Goal: Task Accomplishment & Management: Use online tool/utility

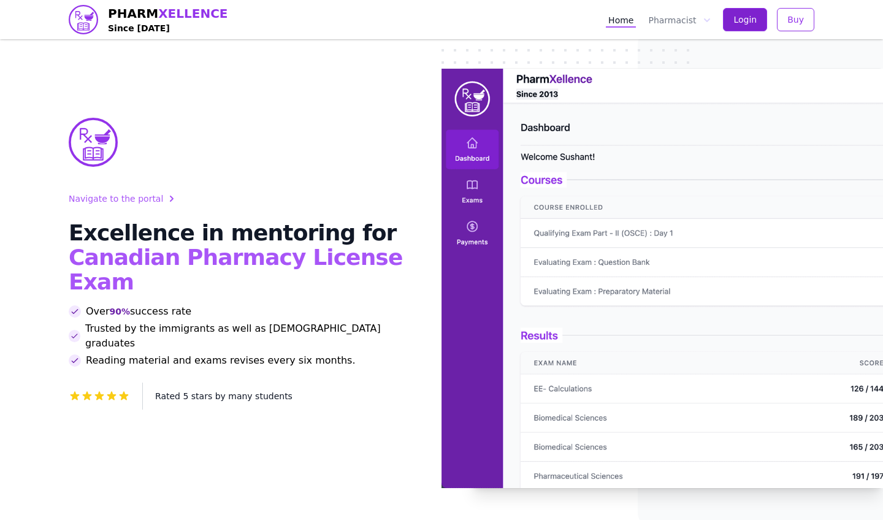
click at [746, 21] on span "Login" at bounding box center [745, 19] width 23 height 12
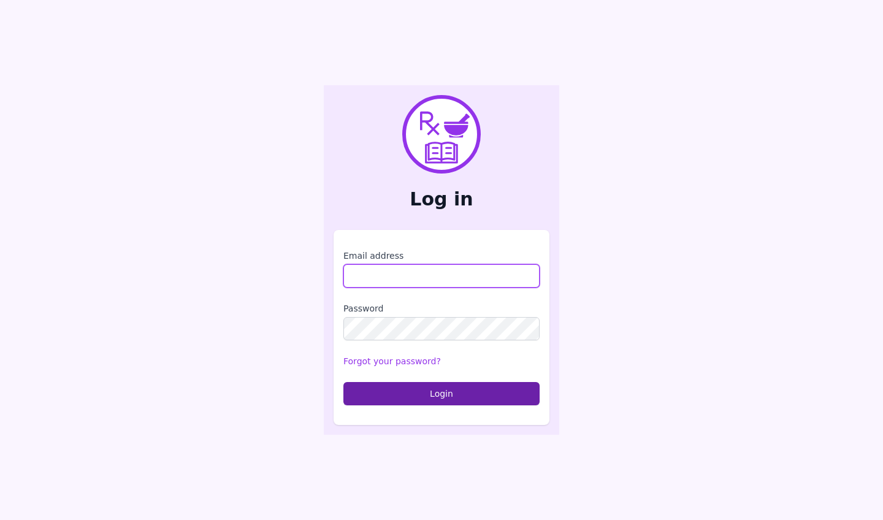
type input "**********"
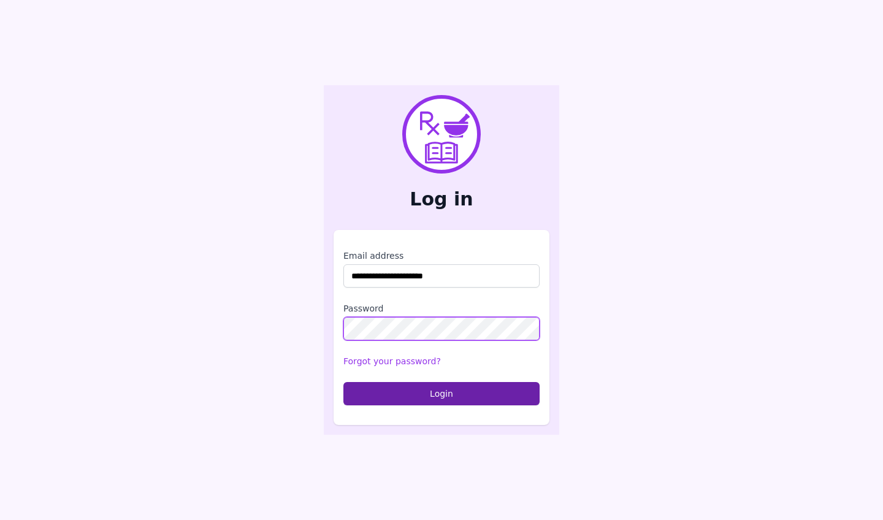
click at [442, 393] on button "Login" at bounding box center [441, 393] width 196 height 23
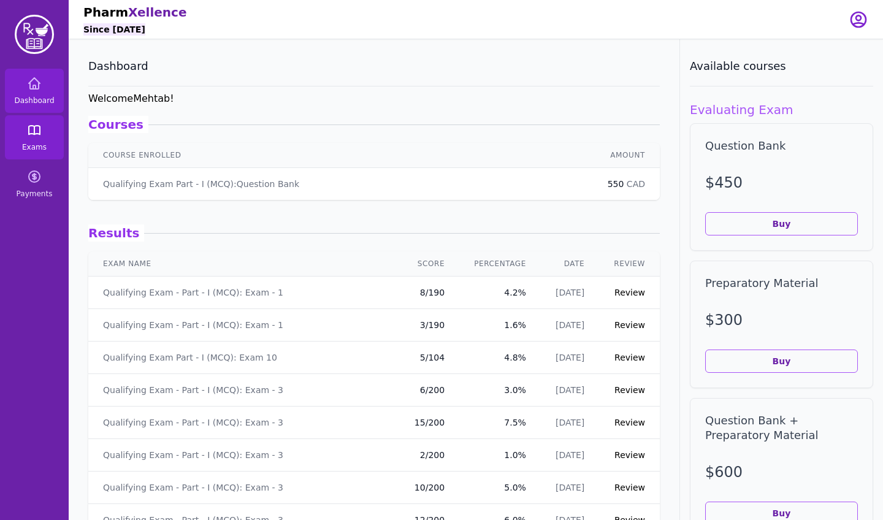
click at [44, 141] on link "Exams" at bounding box center [34, 137] width 59 height 44
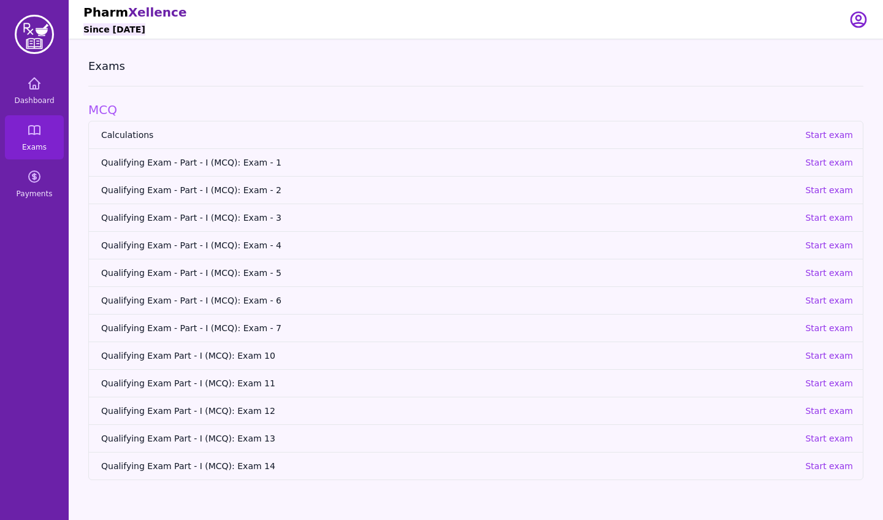
click at [244, 164] on span "Qualifying Exam - Part - I (MCQ): Exam - 1" at bounding box center [448, 162] width 694 height 12
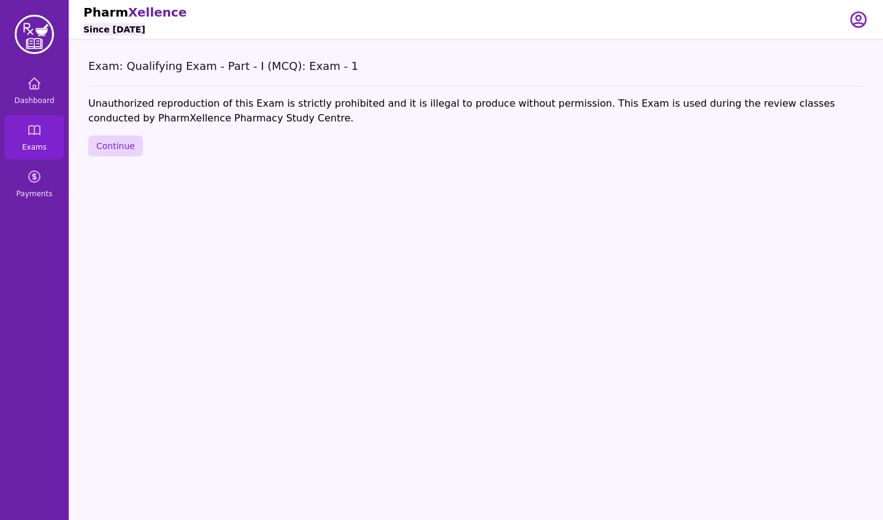
click at [118, 148] on button "Continue" at bounding box center [115, 146] width 55 height 21
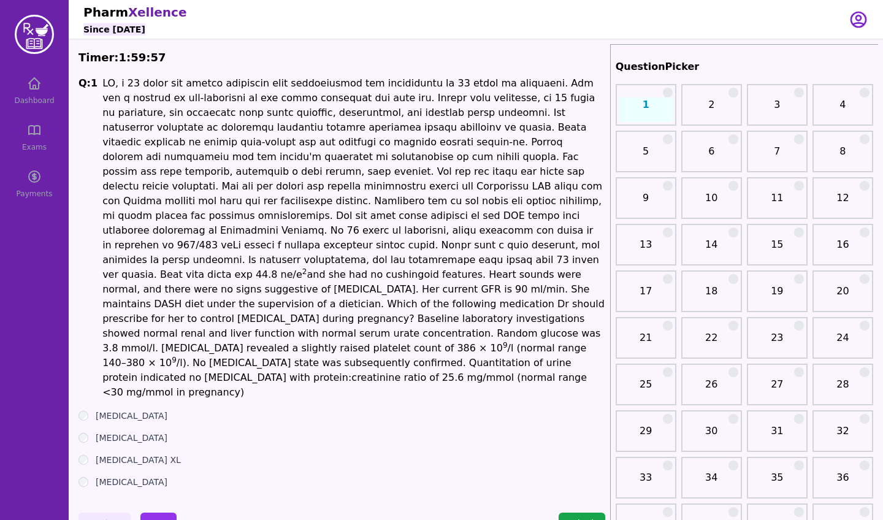
click at [124, 454] on label "[MEDICAL_DATA] XL" at bounding box center [138, 460] width 85 height 12
click at [162, 513] on button "Next" at bounding box center [158, 523] width 36 height 21
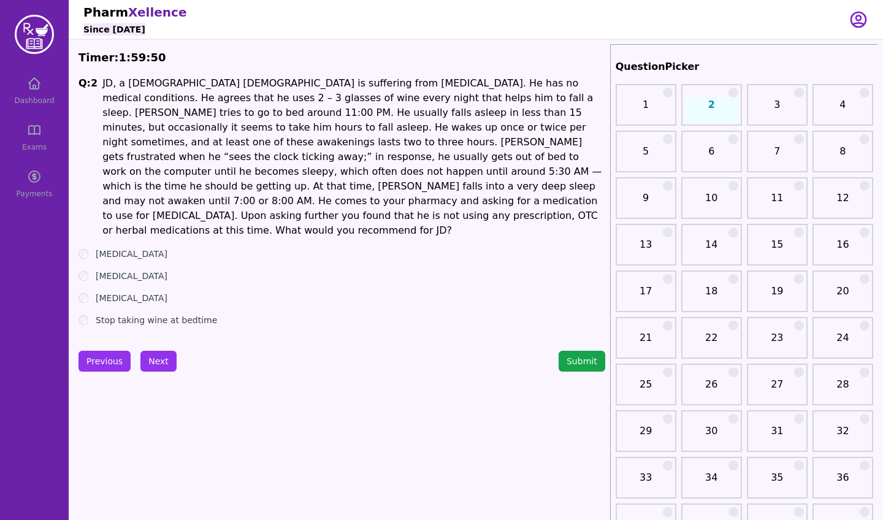
click at [122, 270] on label "[MEDICAL_DATA]" at bounding box center [132, 276] width 72 height 12
click at [161, 351] on button "Next" at bounding box center [158, 361] width 36 height 21
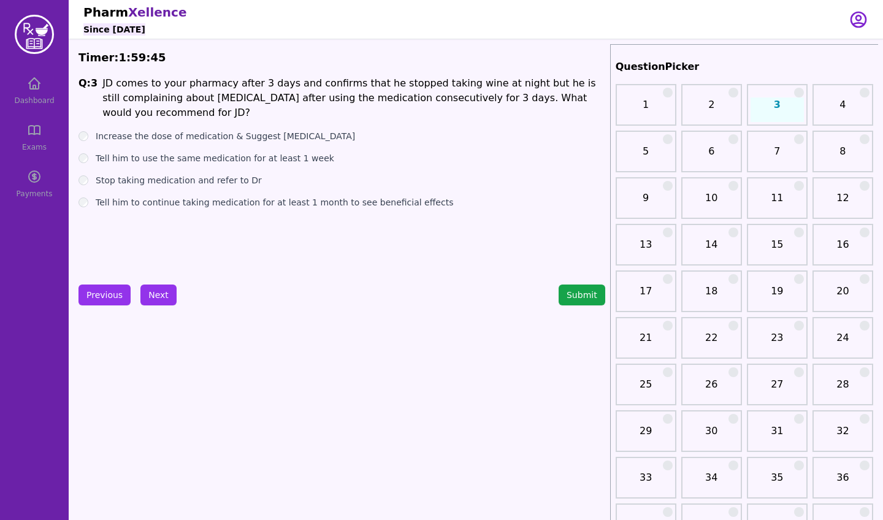
click at [145, 182] on label "Stop taking medication and refer to Dr" at bounding box center [179, 180] width 166 height 12
click at [166, 296] on button "Next" at bounding box center [158, 295] width 36 height 21
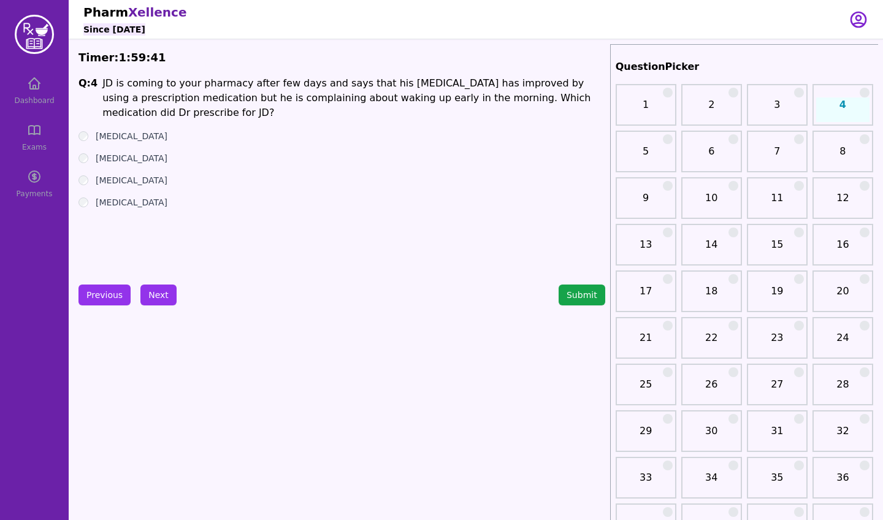
click at [111, 158] on label "[MEDICAL_DATA]" at bounding box center [132, 158] width 72 height 12
click at [156, 293] on button "Next" at bounding box center [158, 295] width 36 height 21
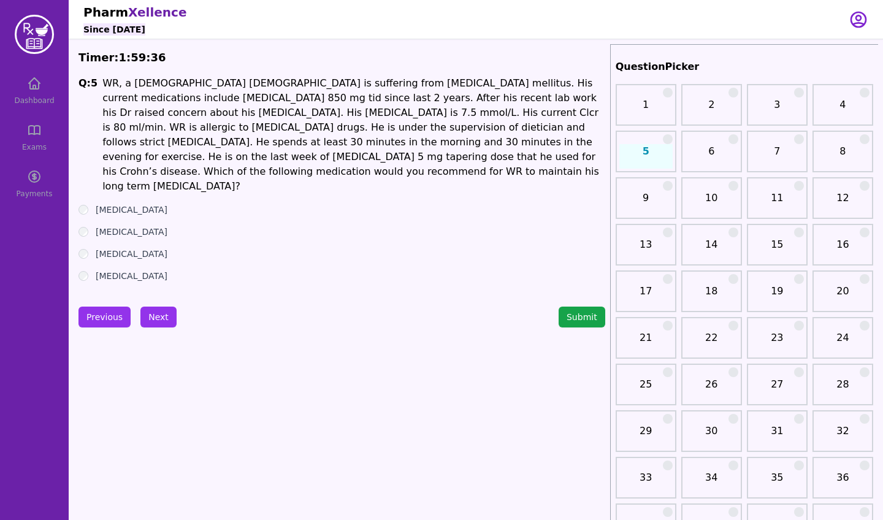
click at [112, 226] on label "[MEDICAL_DATA]" at bounding box center [132, 232] width 72 height 12
click at [159, 307] on button "Next" at bounding box center [158, 317] width 36 height 21
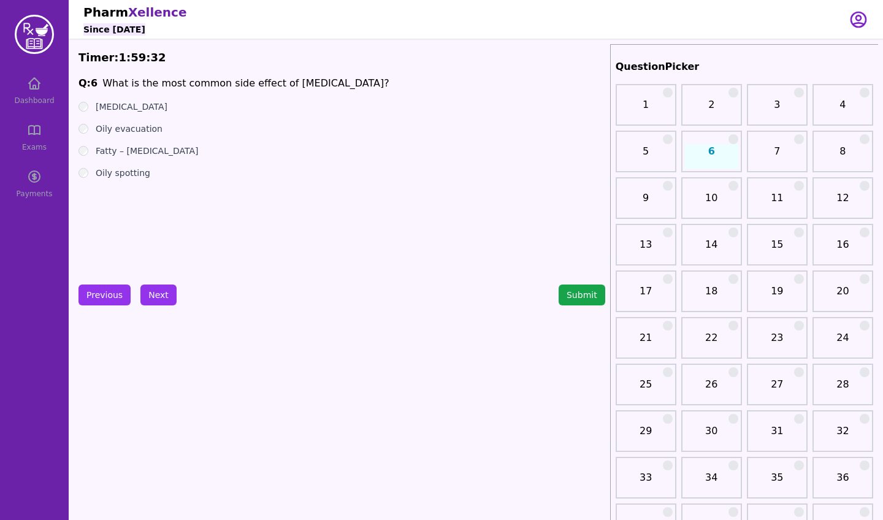
click at [109, 178] on label "Oily spotting" at bounding box center [123, 173] width 55 height 12
click at [162, 289] on button "Next" at bounding box center [158, 295] width 36 height 21
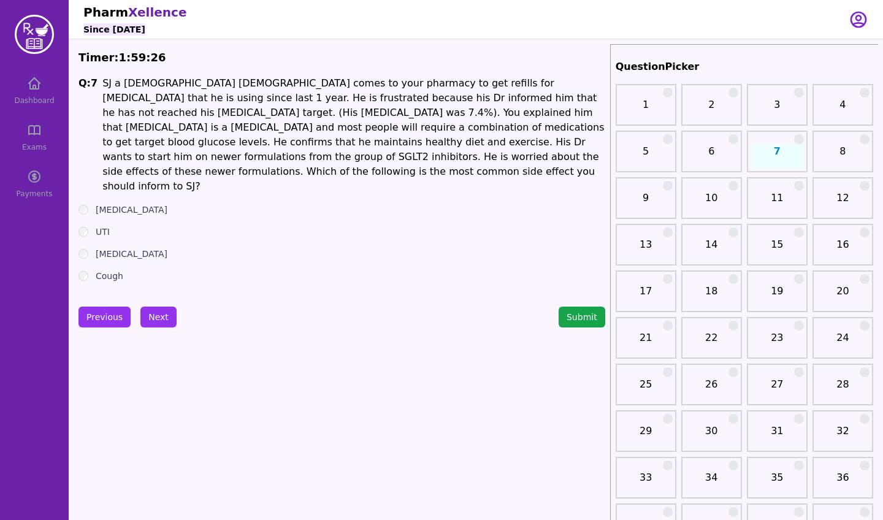
click at [98, 226] on label "UTI" at bounding box center [103, 232] width 14 height 12
click at [156, 307] on button "Next" at bounding box center [158, 317] width 36 height 21
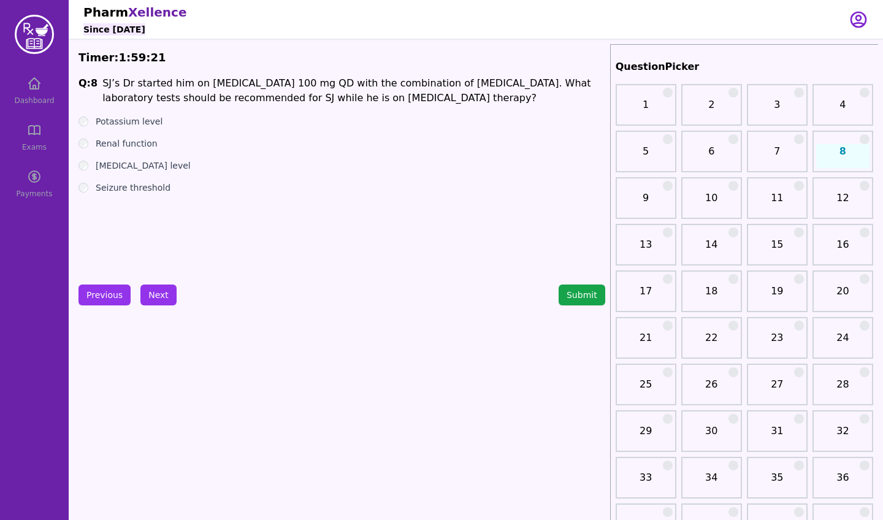
click at [131, 144] on label "Renal function" at bounding box center [127, 143] width 62 height 12
click at [163, 291] on button "Next" at bounding box center [158, 295] width 36 height 21
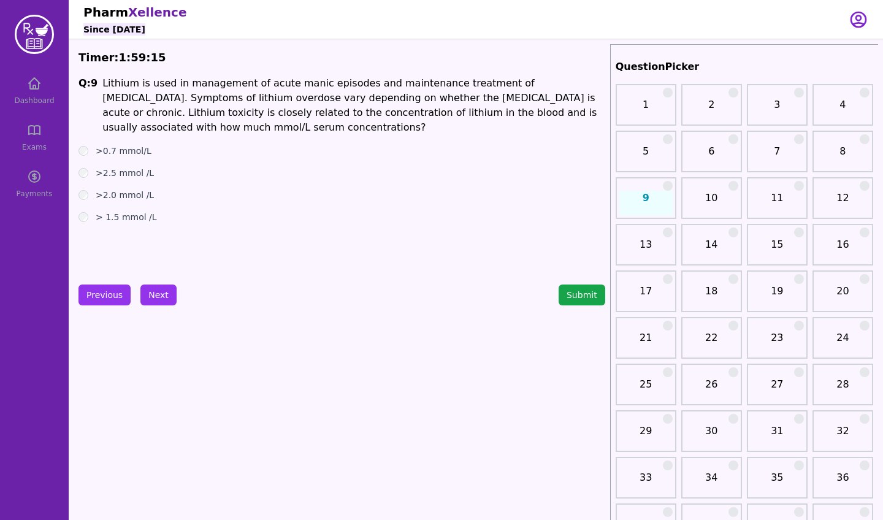
click at [136, 220] on label "> 1.5 mmol /L" at bounding box center [126, 217] width 61 height 12
click at [150, 298] on button "Next" at bounding box center [158, 295] width 36 height 21
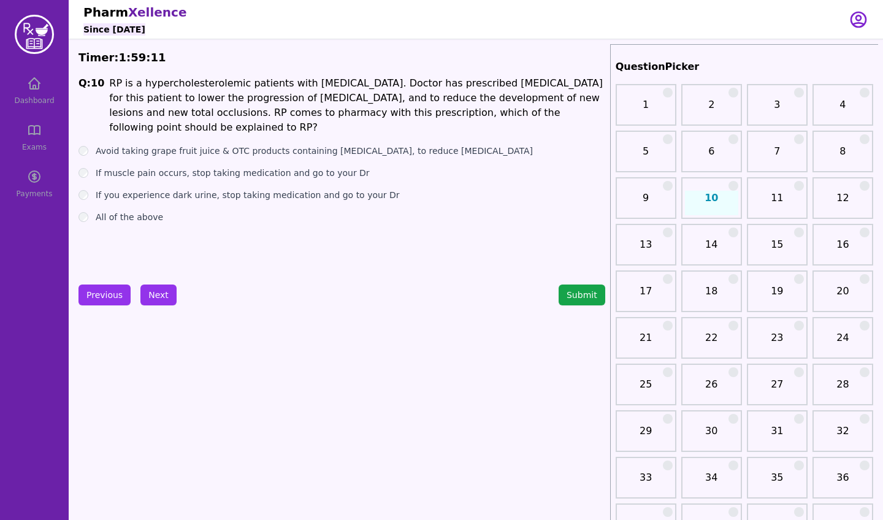
click at [147, 217] on label "All of the above" at bounding box center [129, 217] width 67 height 12
click at [158, 291] on button "Next" at bounding box center [158, 295] width 36 height 21
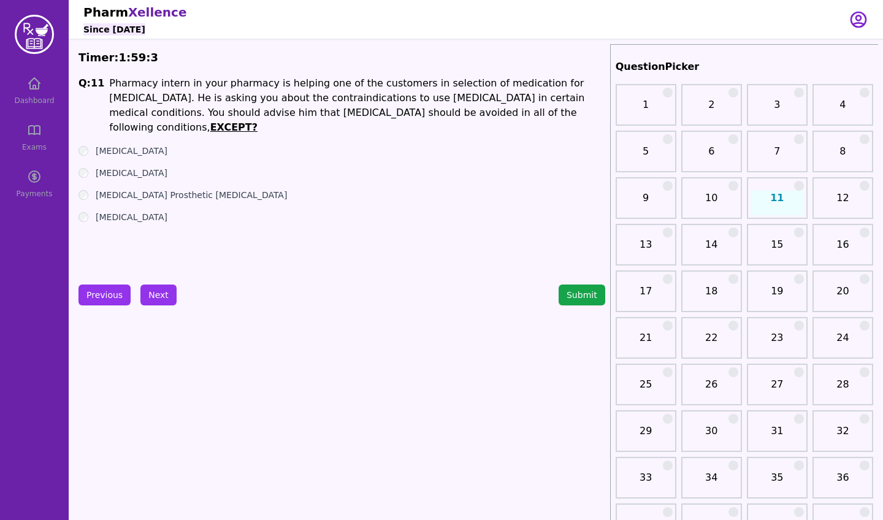
click at [153, 167] on label "[MEDICAL_DATA]" at bounding box center [132, 173] width 72 height 12
click at [158, 297] on button "Next" at bounding box center [158, 295] width 36 height 21
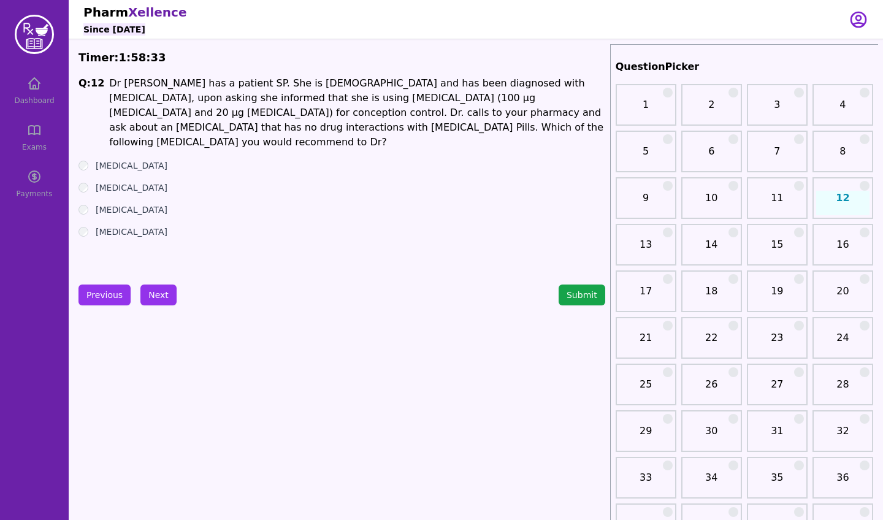
click at [115, 226] on label "[MEDICAL_DATA]" at bounding box center [132, 232] width 72 height 12
click at [163, 297] on button "Next" at bounding box center [158, 295] width 36 height 21
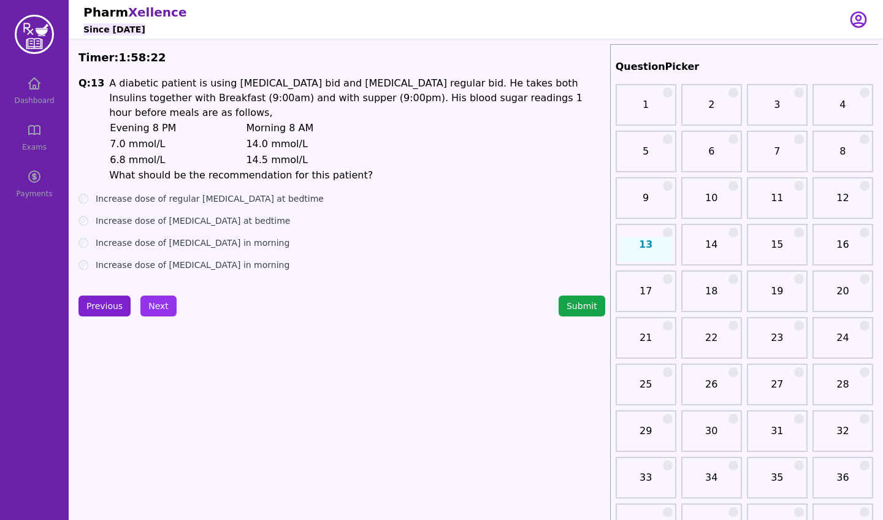
click at [118, 296] on button "Previous" at bounding box center [105, 306] width 52 height 21
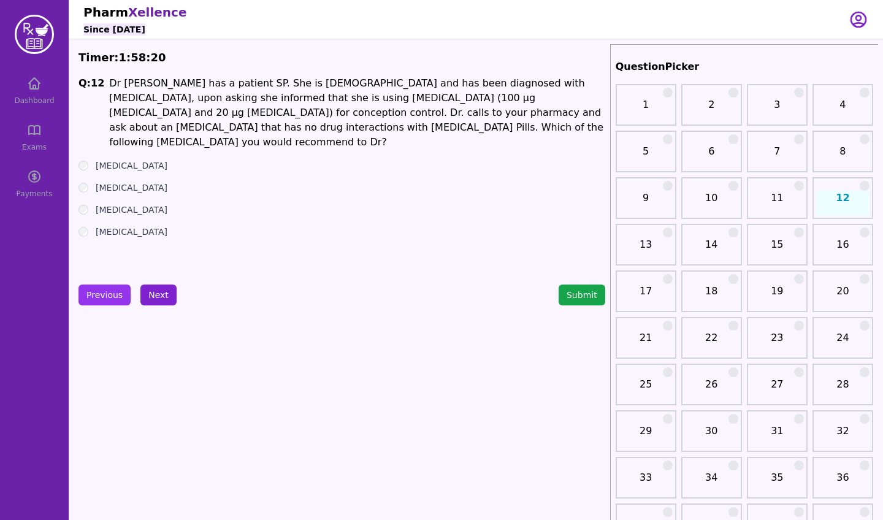
click at [152, 293] on button "Next" at bounding box center [158, 295] width 36 height 21
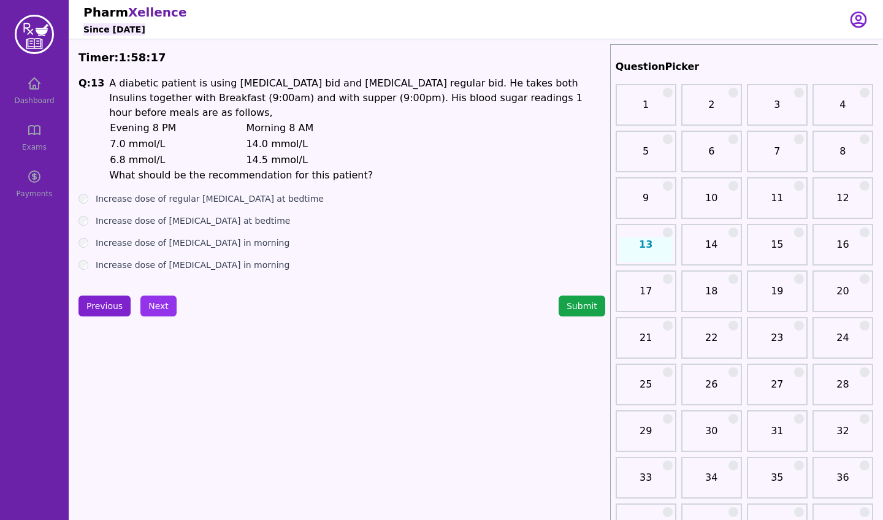
click at [113, 296] on button "Previous" at bounding box center [105, 306] width 52 height 21
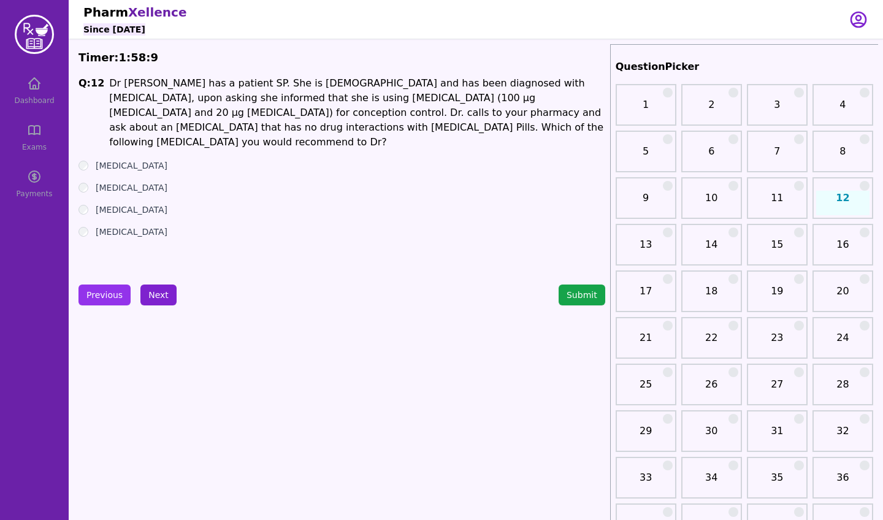
click at [157, 285] on button "Next" at bounding box center [158, 295] width 36 height 21
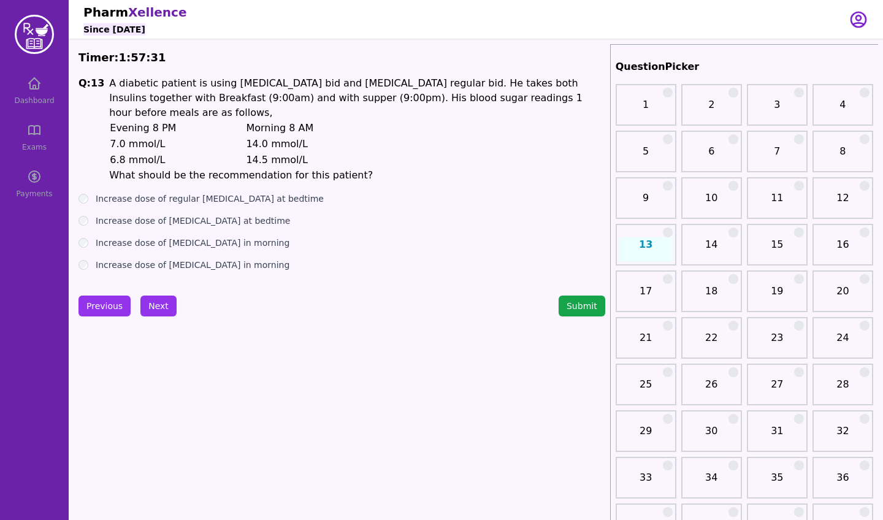
click at [144, 215] on label "Increase dose of [MEDICAL_DATA] at bedtime" at bounding box center [193, 221] width 194 height 12
click at [156, 296] on button "Next" at bounding box center [158, 306] width 36 height 21
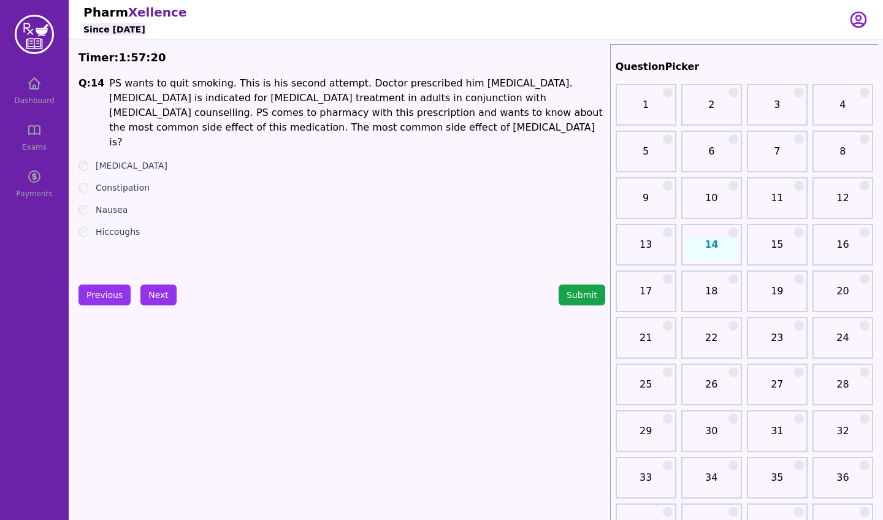
click at [113, 204] on label "Nausea" at bounding box center [112, 210] width 32 height 12
click at [163, 290] on button "Next" at bounding box center [158, 295] width 36 height 21
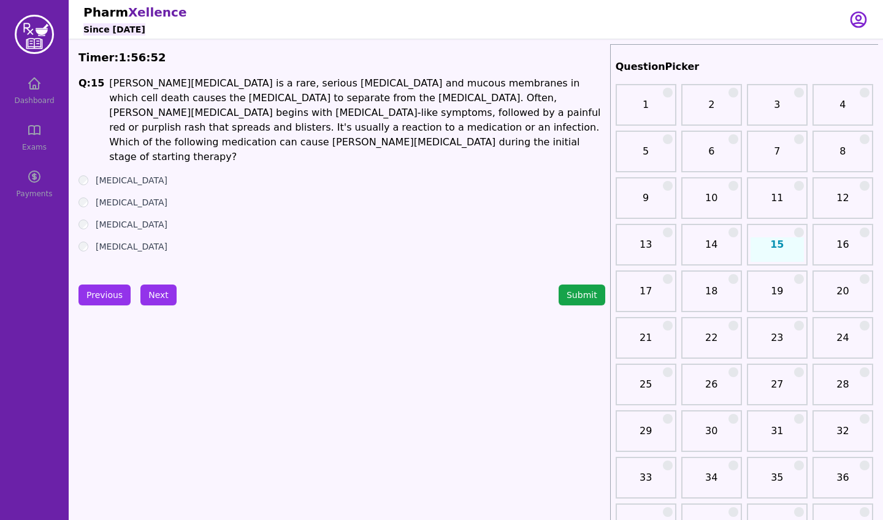
click at [118, 174] on label "[MEDICAL_DATA]" at bounding box center [132, 180] width 72 height 12
click at [151, 289] on button "Next" at bounding box center [158, 295] width 36 height 21
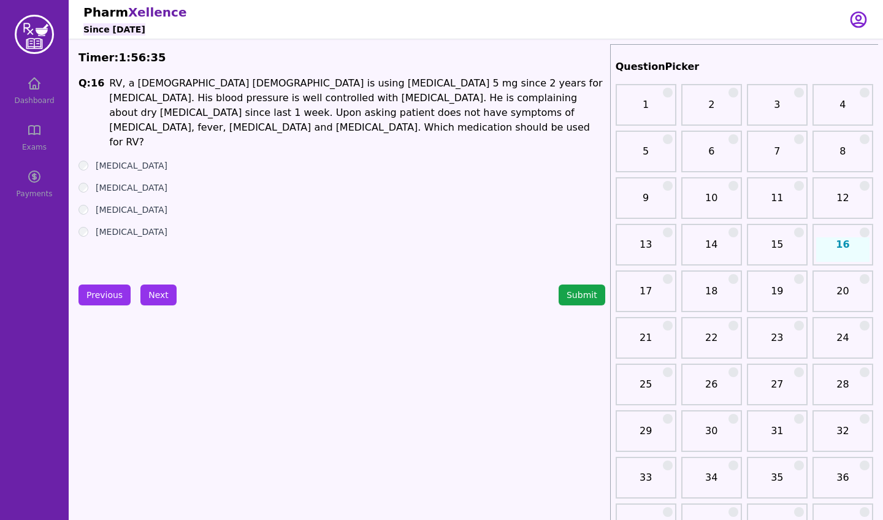
click at [122, 182] on label "[MEDICAL_DATA]" at bounding box center [132, 188] width 72 height 12
click at [165, 299] on button "Next" at bounding box center [158, 295] width 36 height 21
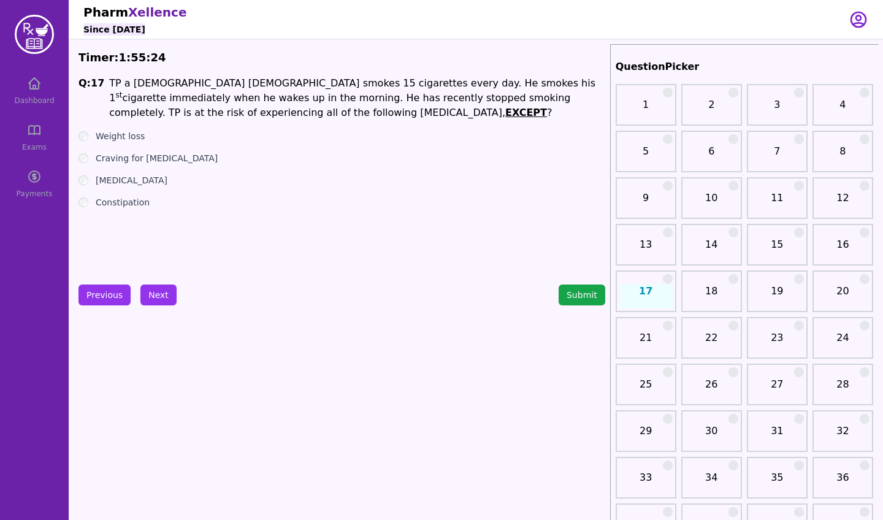
click at [118, 202] on label "Constipation" at bounding box center [123, 202] width 54 height 12
click at [113, 134] on label "Weight loss" at bounding box center [120, 136] width 49 height 12
click at [123, 180] on label "[MEDICAL_DATA]" at bounding box center [132, 180] width 72 height 12
click at [121, 129] on div "Q: 17 TP a [DEMOGRAPHIC_DATA] [DEMOGRAPHIC_DATA] smokes 15 cigarettes every day…" at bounding box center [342, 168] width 527 height 184
click at [118, 137] on label "Weight loss" at bounding box center [120, 136] width 49 height 12
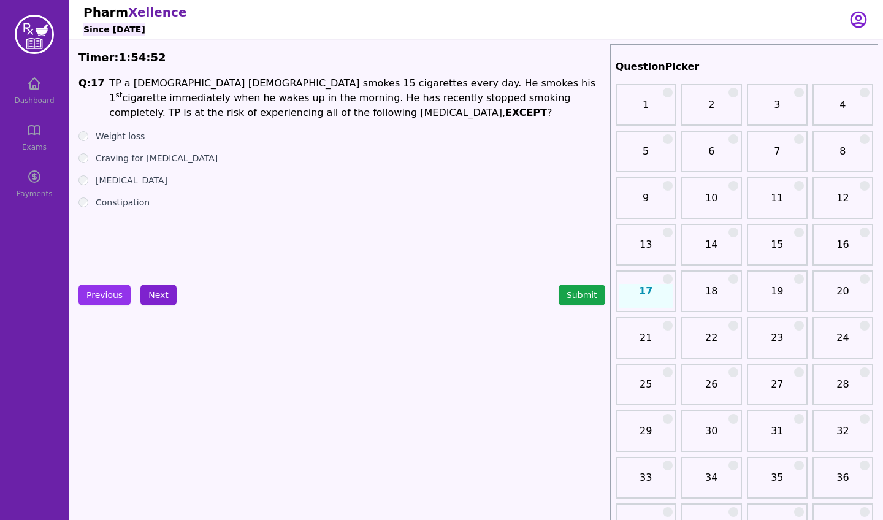
click at [153, 299] on button "Next" at bounding box center [158, 295] width 36 height 21
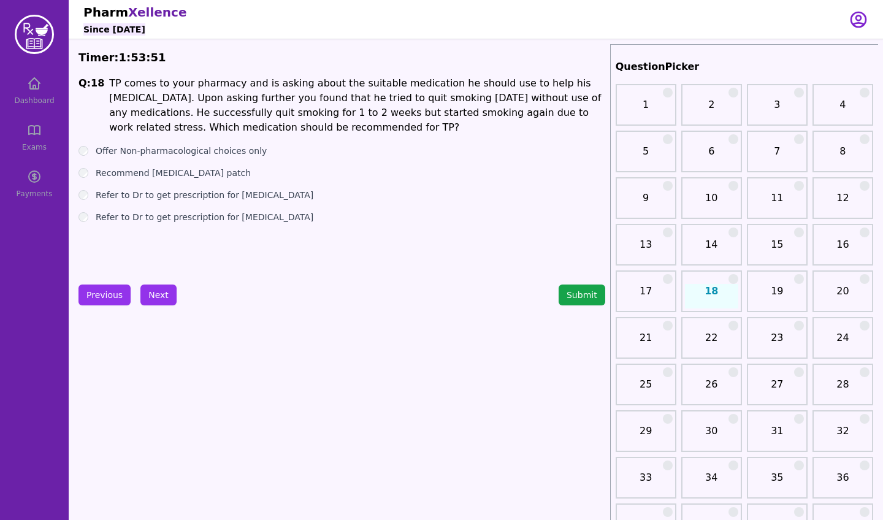
click at [148, 151] on label "Offer Non-pharmacological choices only" at bounding box center [181, 151] width 171 height 12
click at [155, 300] on button "Next" at bounding box center [158, 295] width 36 height 21
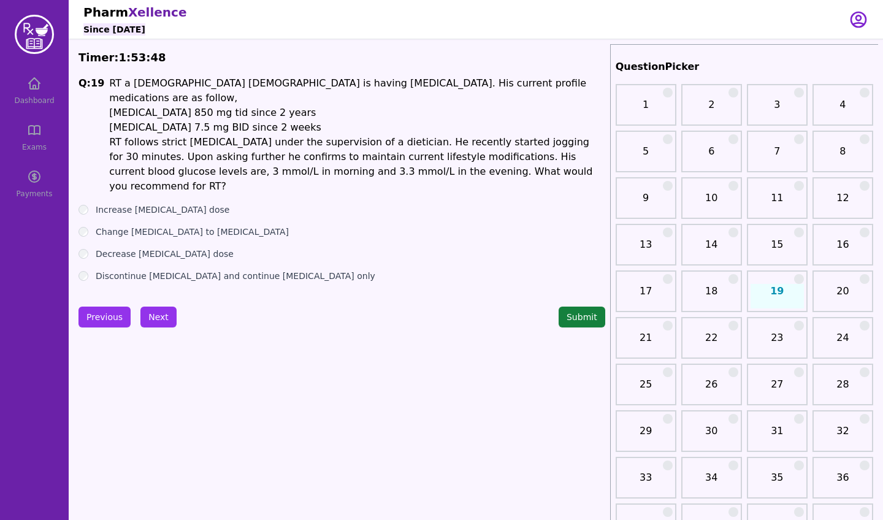
click at [568, 307] on button "Submit" at bounding box center [582, 317] width 47 height 21
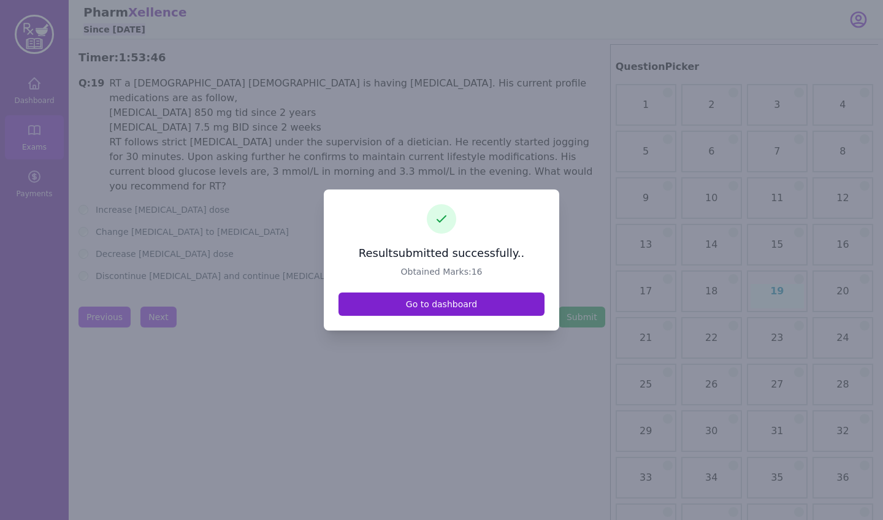
click at [444, 309] on link "Go to dashboard" at bounding box center [442, 304] width 206 height 23
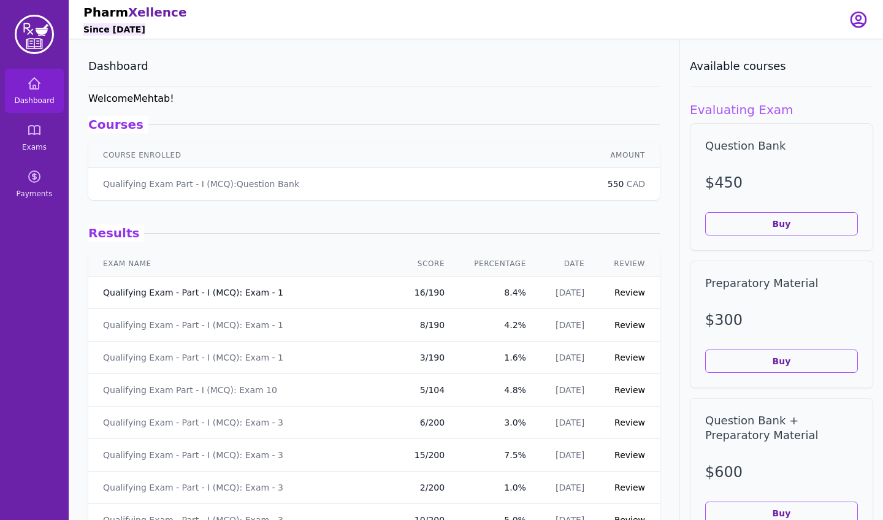
click at [258, 291] on link "Qualifying Exam - Part - I (MCQ): Exam - 1" at bounding box center [193, 292] width 180 height 12
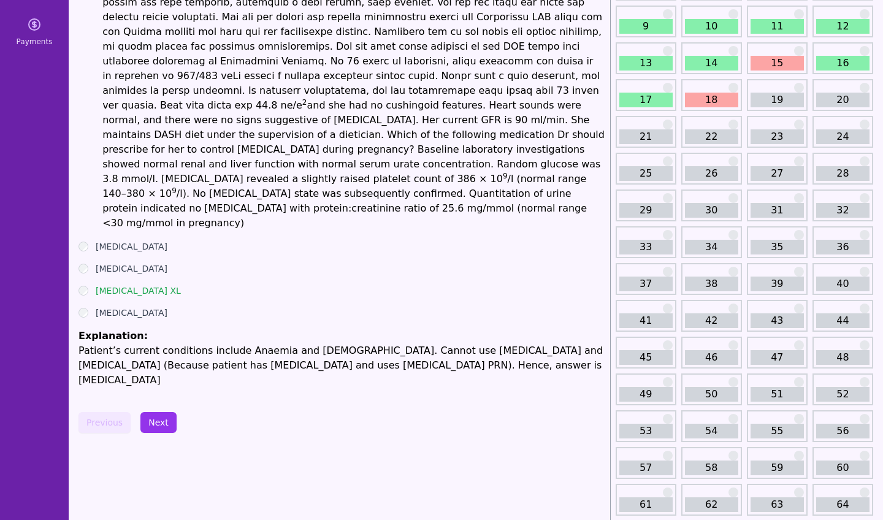
scroll to position [158, 0]
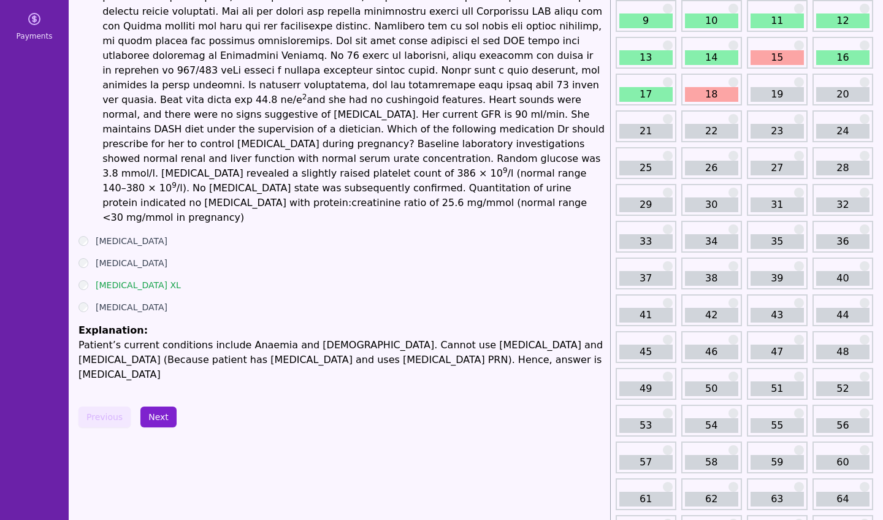
click at [163, 407] on button "Next" at bounding box center [158, 417] width 36 height 21
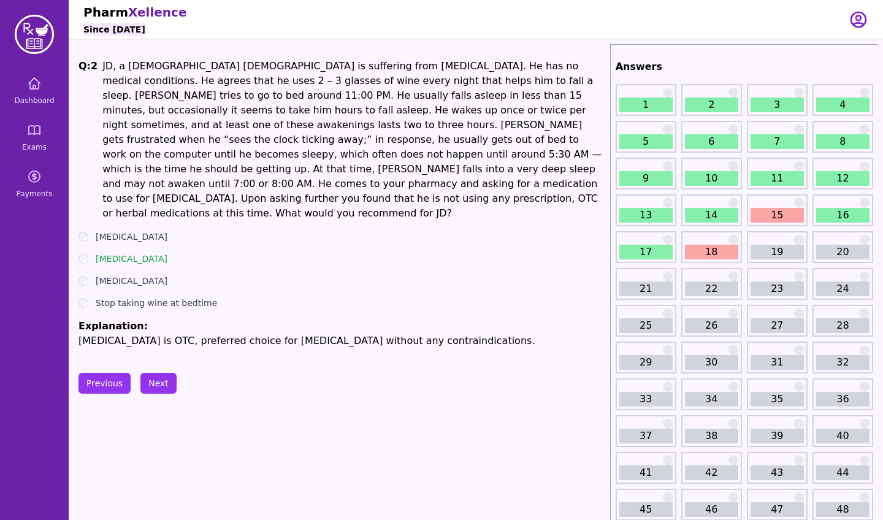
click at [154, 373] on button "Next" at bounding box center [158, 383] width 36 height 21
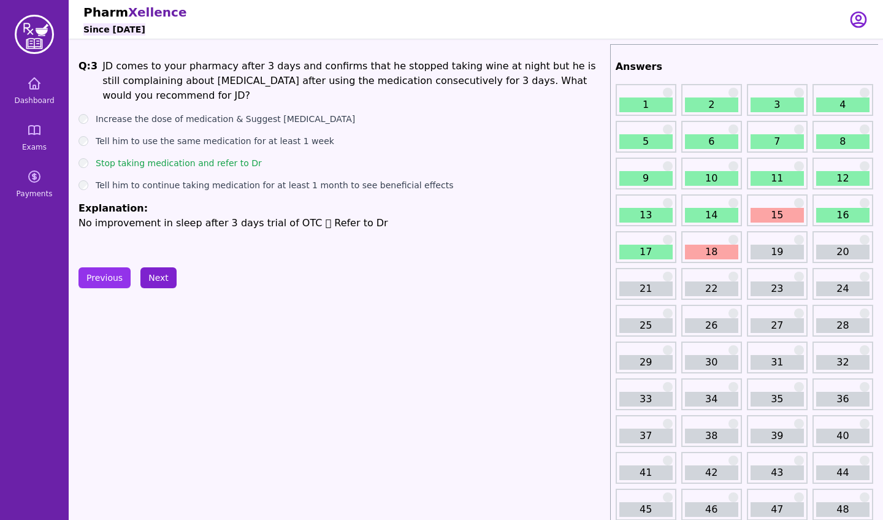
click at [161, 273] on button "Next" at bounding box center [158, 277] width 36 height 21
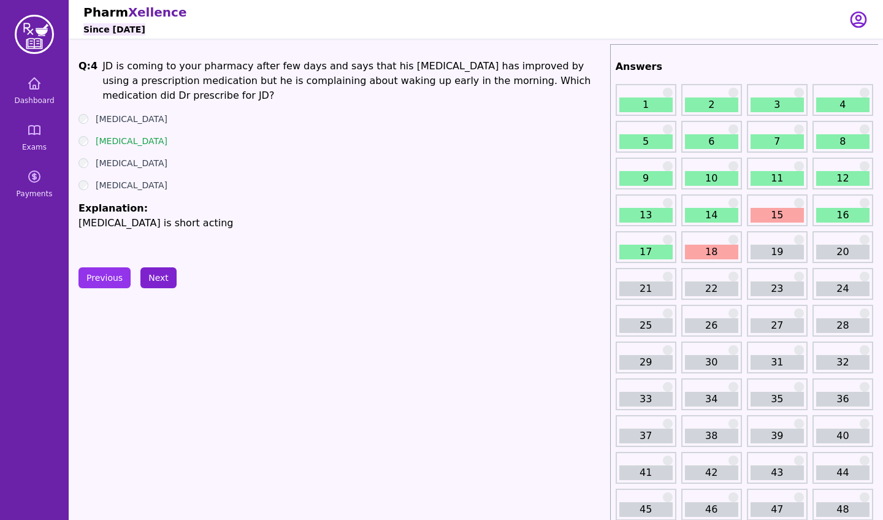
click at [161, 273] on button "Next" at bounding box center [158, 277] width 36 height 21
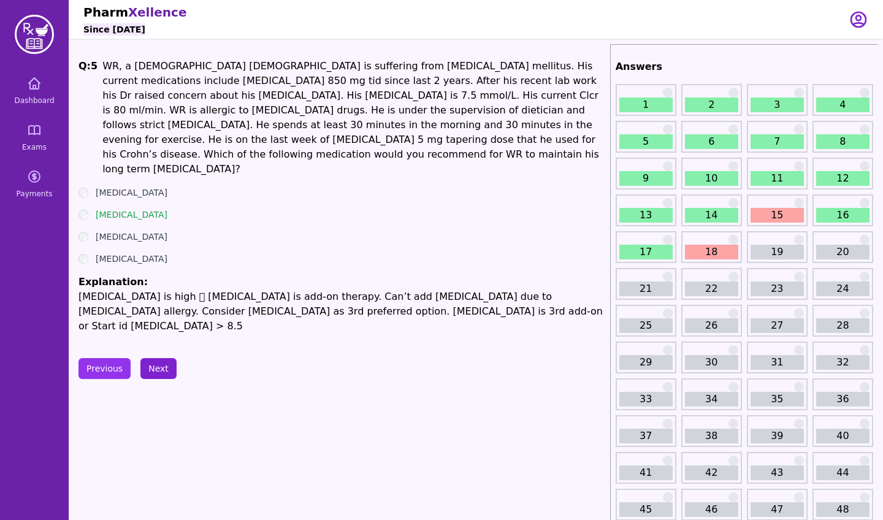
click at [151, 358] on button "Next" at bounding box center [158, 368] width 36 height 21
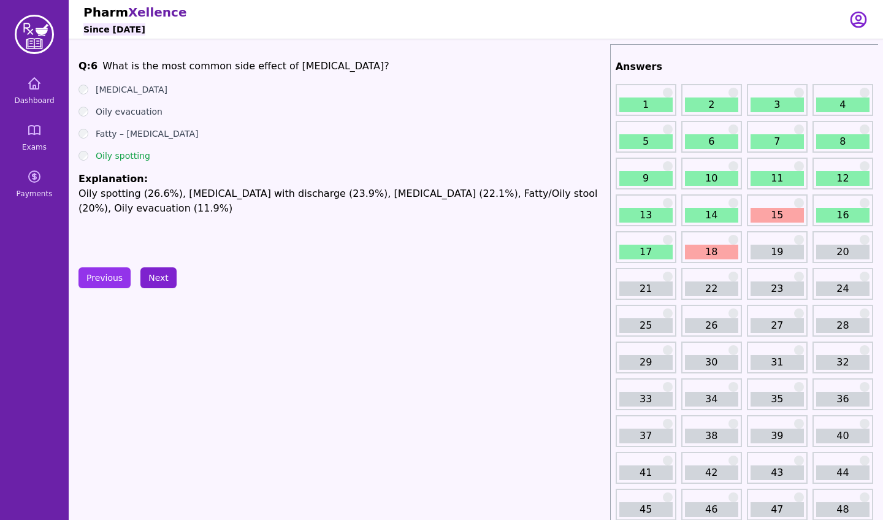
click at [158, 280] on button "Next" at bounding box center [158, 277] width 36 height 21
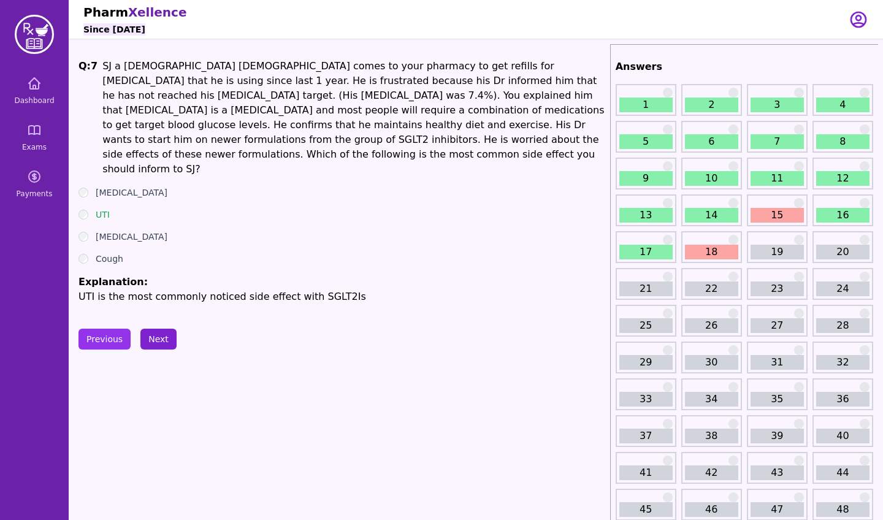
click at [159, 329] on button "Next" at bounding box center [158, 339] width 36 height 21
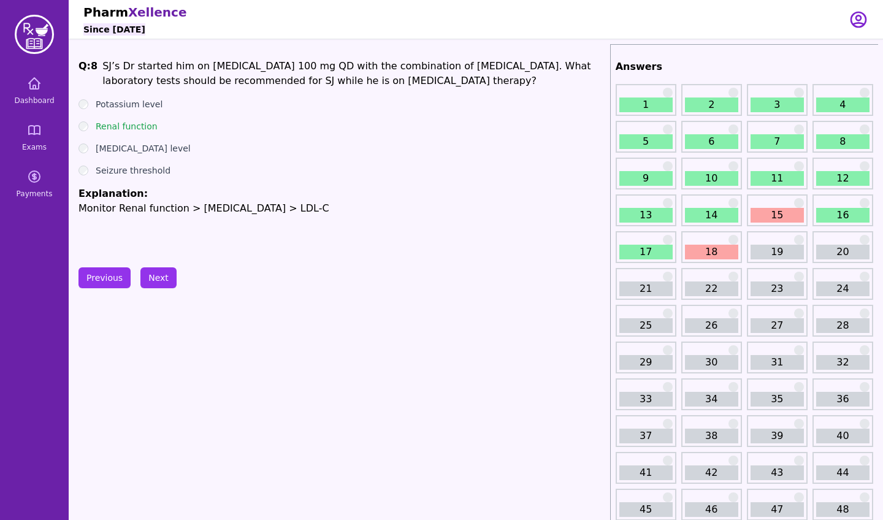
click at [158, 283] on button "Next" at bounding box center [158, 277] width 36 height 21
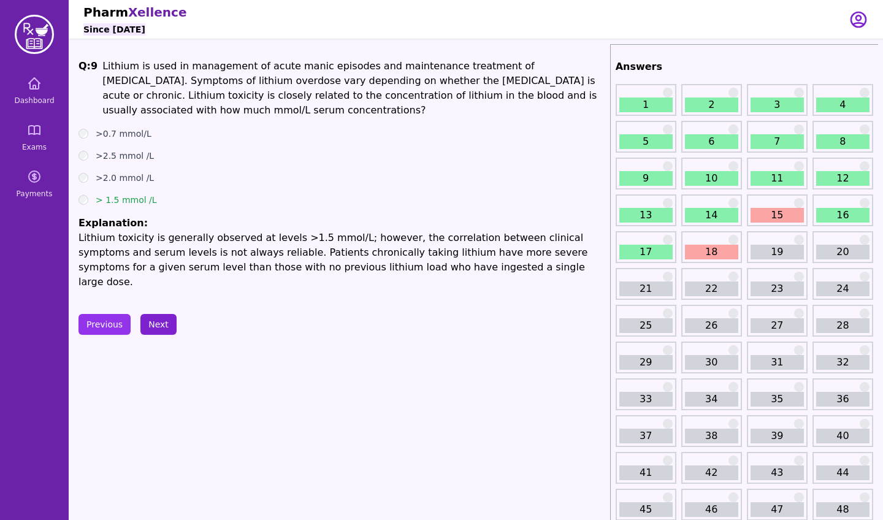
click at [158, 316] on button "Next" at bounding box center [158, 324] width 36 height 21
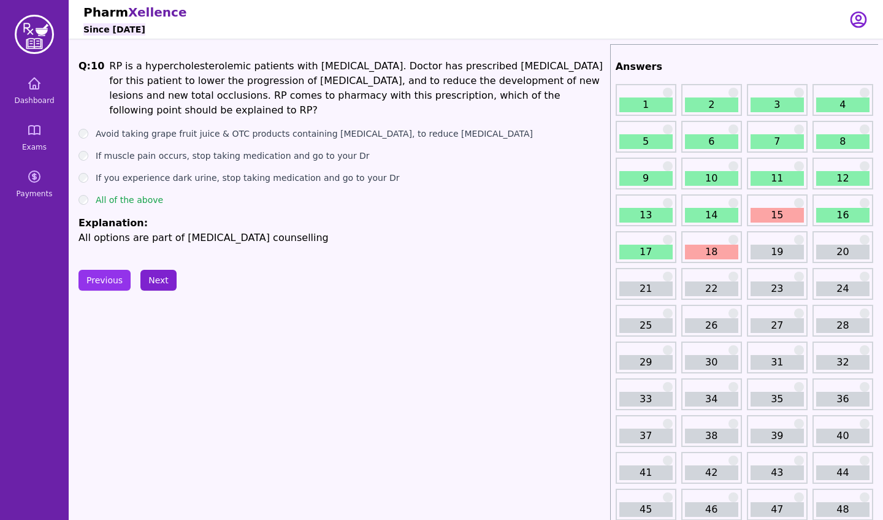
click at [148, 277] on button "Next" at bounding box center [158, 280] width 36 height 21
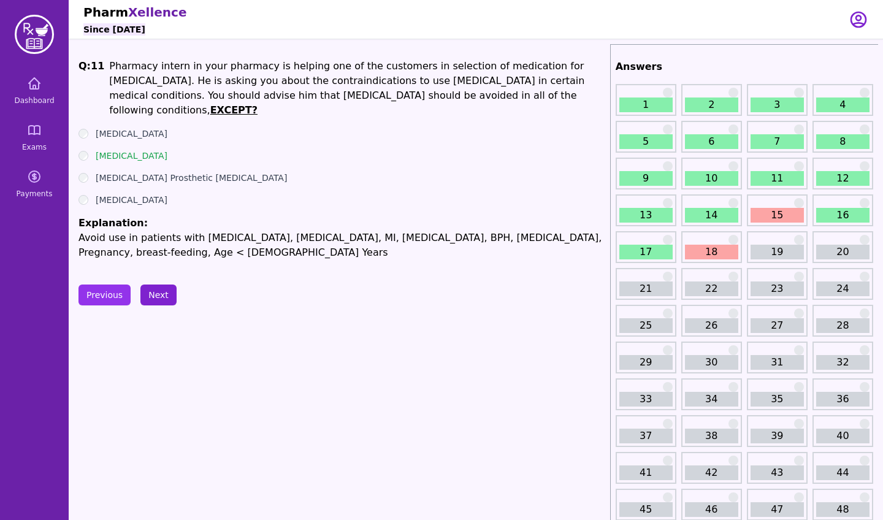
click at [159, 285] on button "Next" at bounding box center [158, 295] width 36 height 21
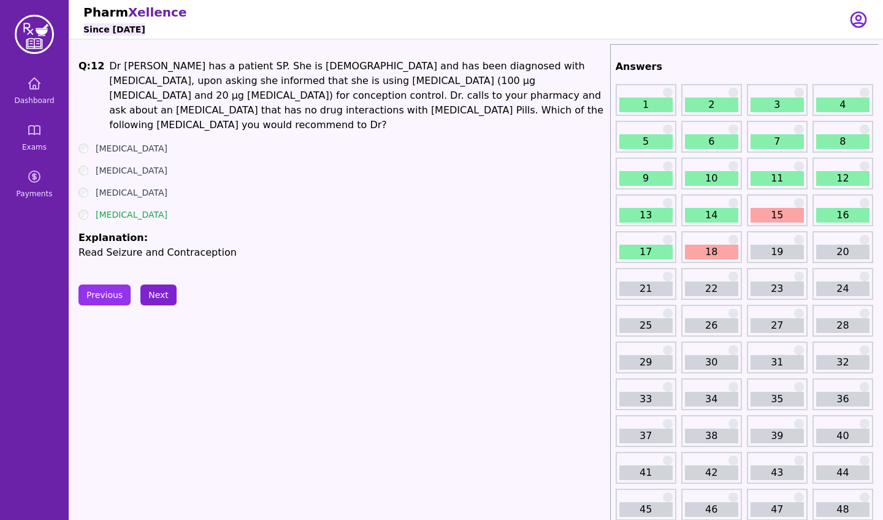
click at [159, 285] on button "Next" at bounding box center [158, 295] width 36 height 21
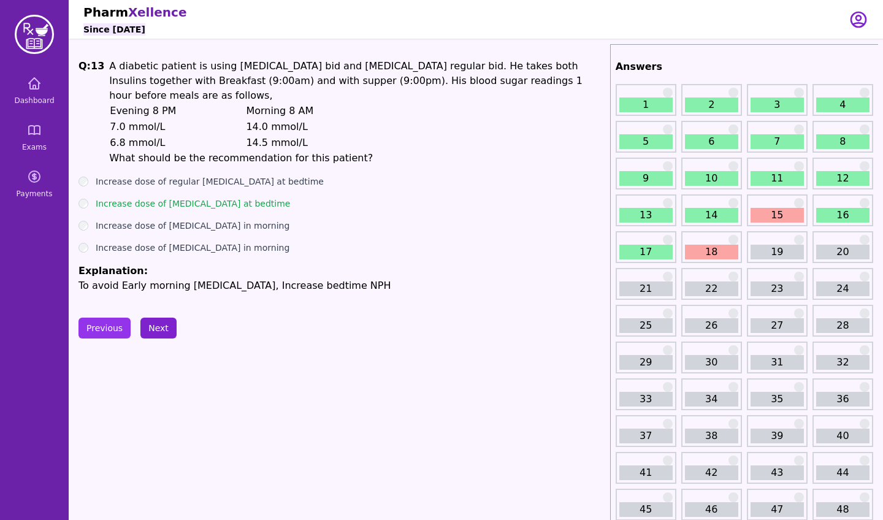
click at [158, 318] on button "Next" at bounding box center [158, 328] width 36 height 21
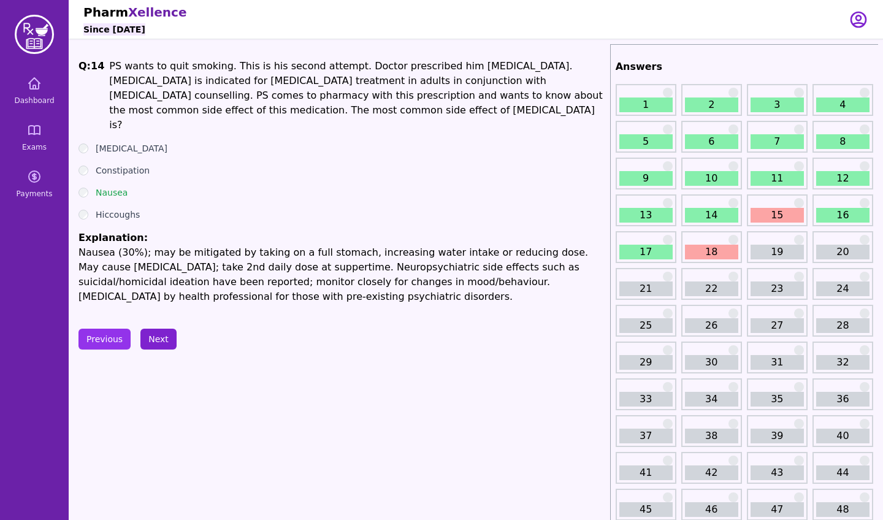
click at [158, 329] on button "Next" at bounding box center [158, 339] width 36 height 21
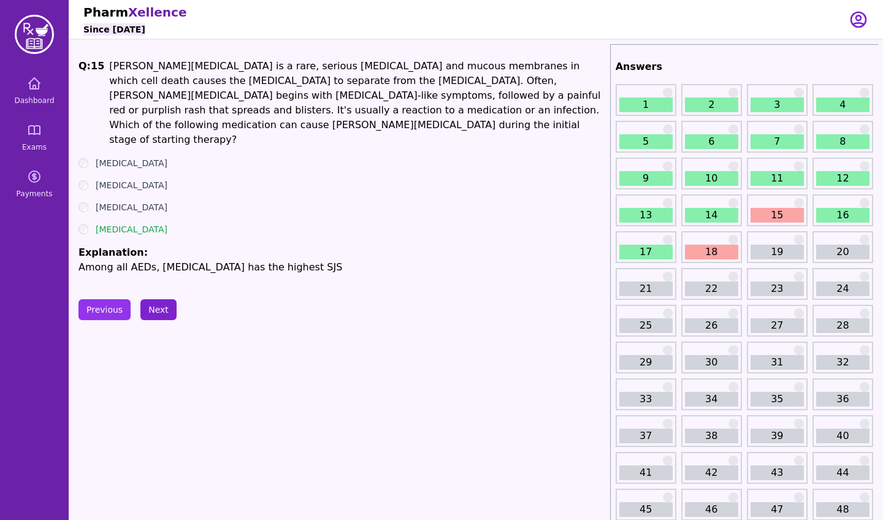
click at [160, 299] on button "Next" at bounding box center [158, 309] width 36 height 21
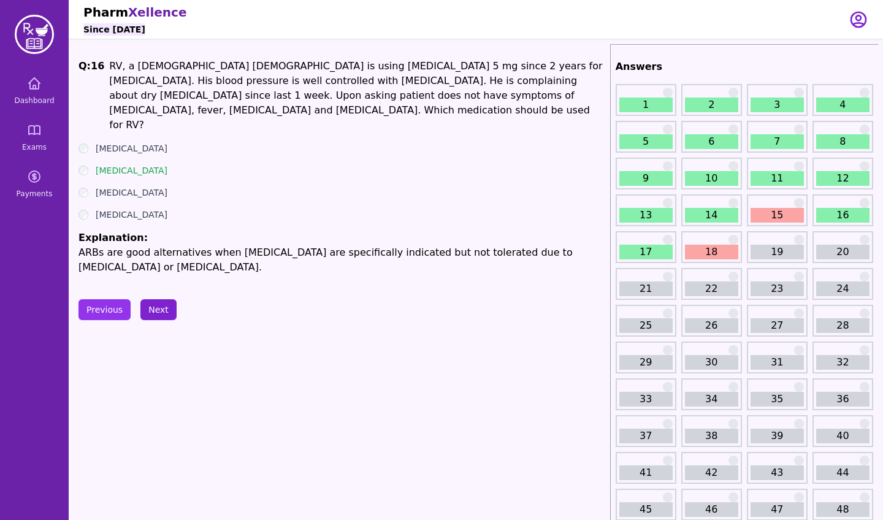
click at [156, 299] on button "Next" at bounding box center [158, 309] width 36 height 21
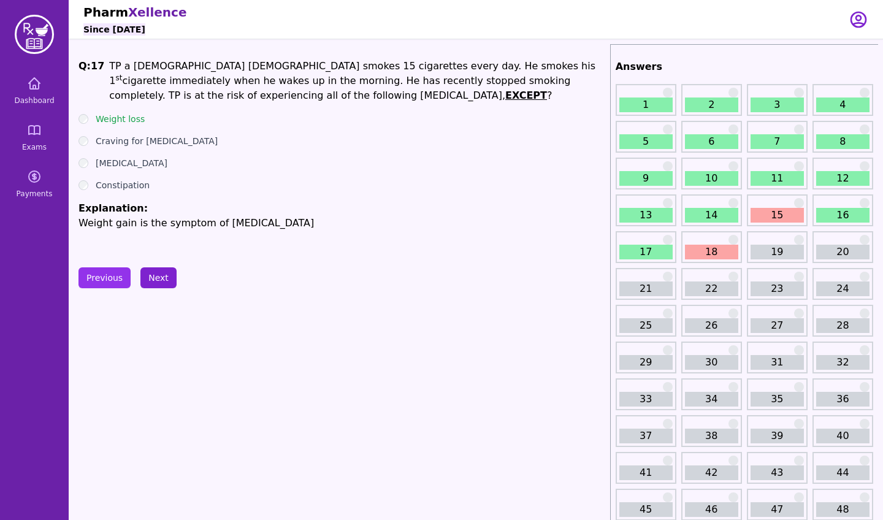
click at [167, 279] on button "Next" at bounding box center [158, 277] width 36 height 21
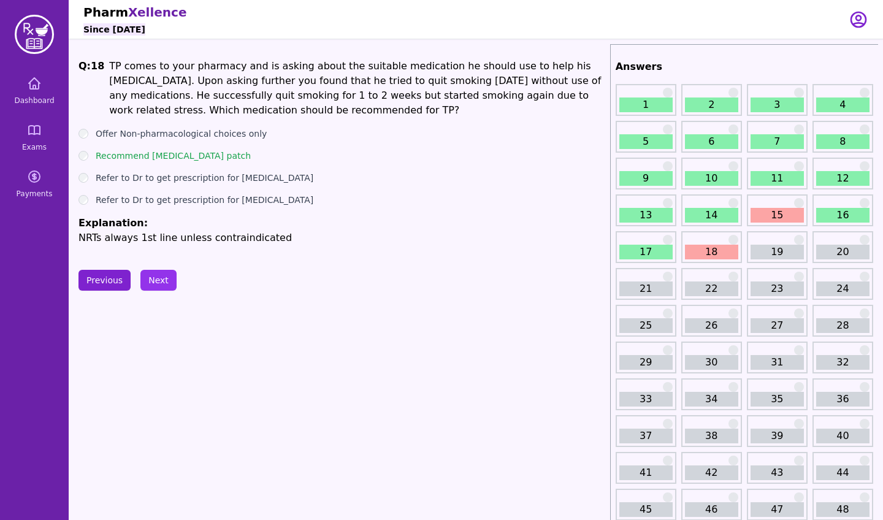
click at [105, 285] on button "Previous" at bounding box center [105, 280] width 52 height 21
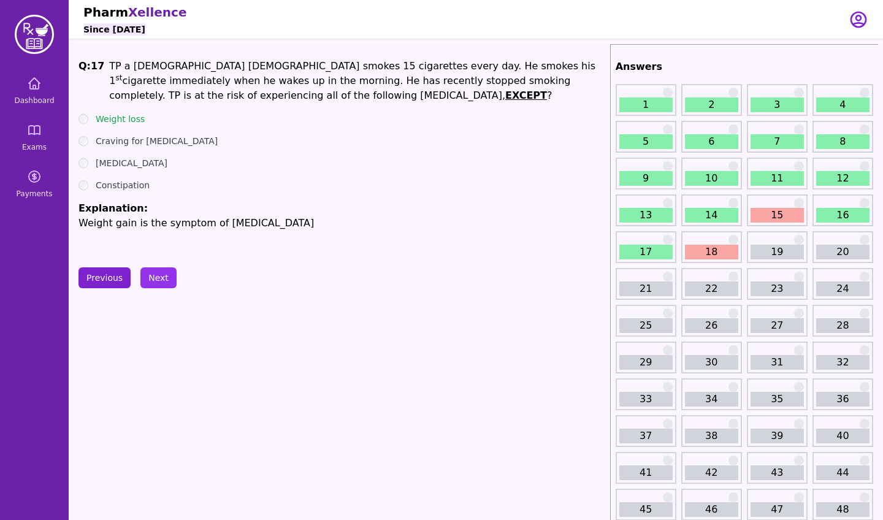
click at [105, 285] on button "Previous" at bounding box center [105, 277] width 52 height 21
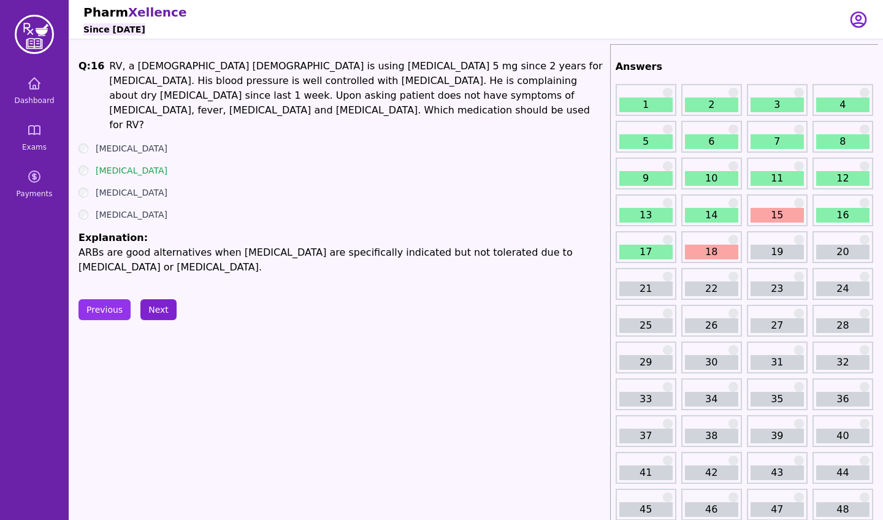
click at [163, 299] on button "Next" at bounding box center [158, 309] width 36 height 21
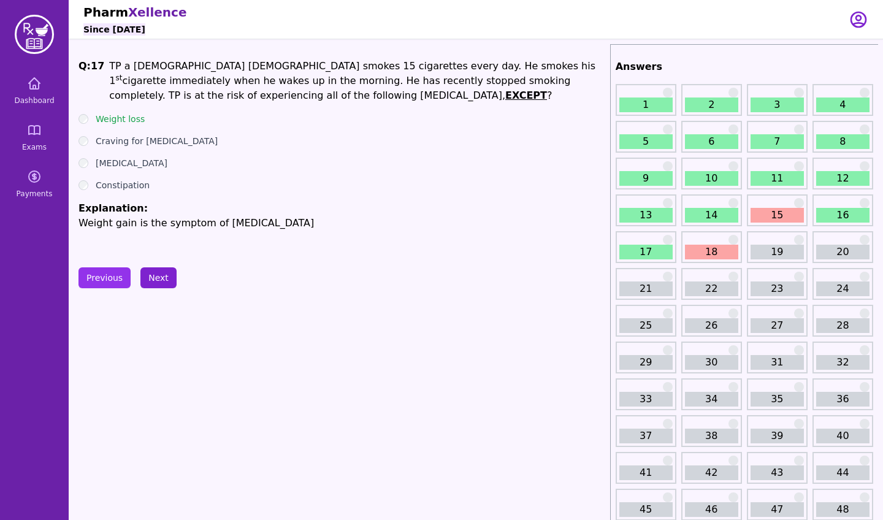
click at [162, 281] on button "Next" at bounding box center [158, 277] width 36 height 21
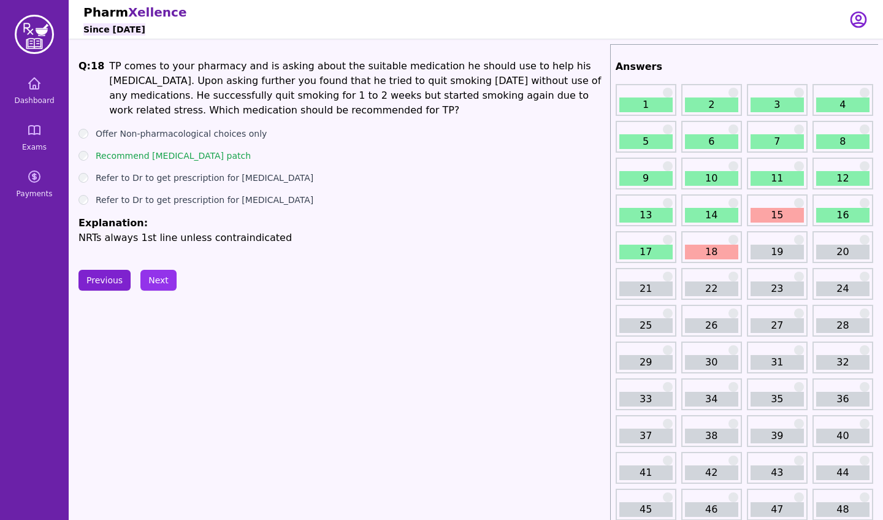
click at [97, 277] on button "Previous" at bounding box center [105, 280] width 52 height 21
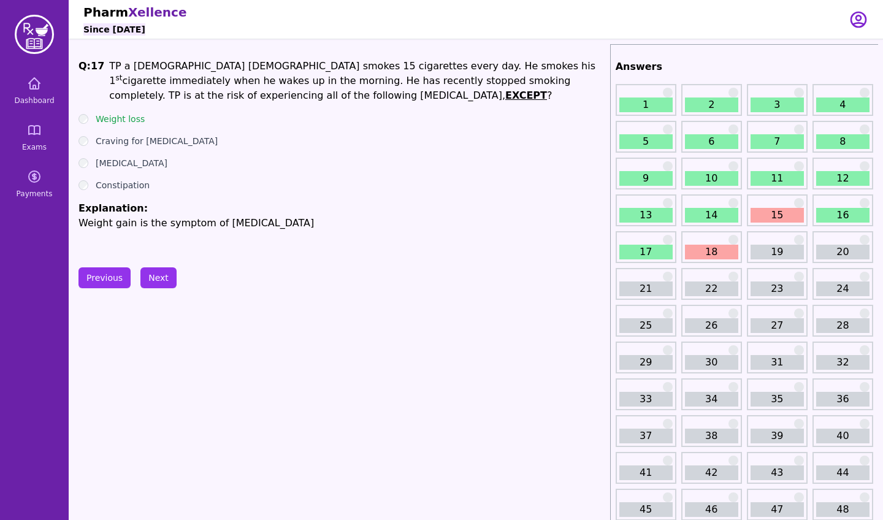
click at [157, 278] on button "Next" at bounding box center [158, 277] width 36 height 21
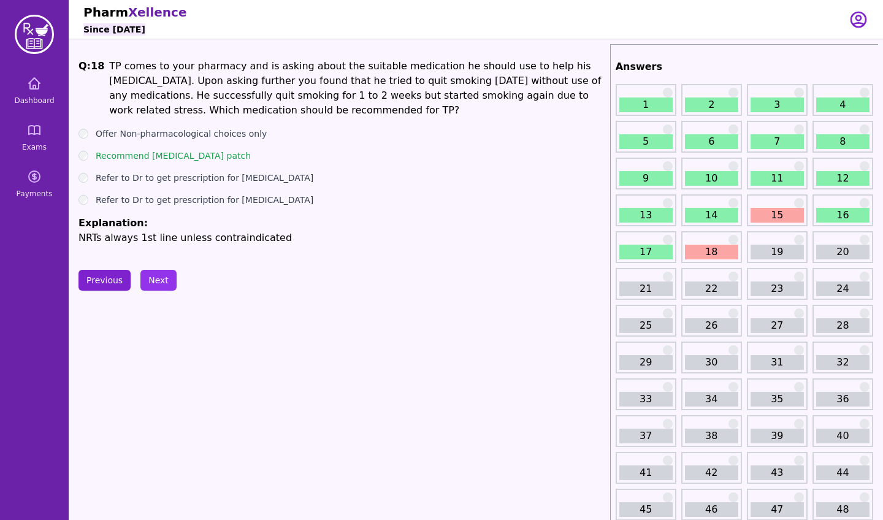
click at [107, 287] on button "Previous" at bounding box center [105, 280] width 52 height 21
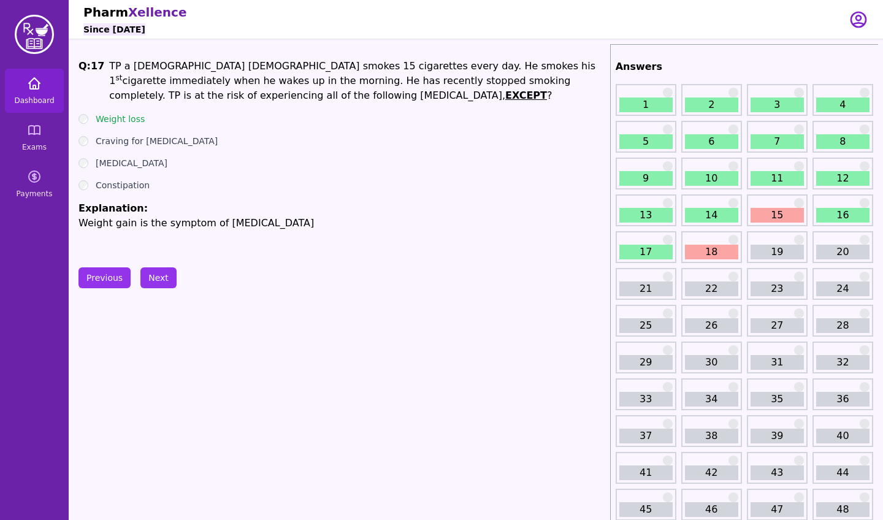
click at [30, 86] on icon at bounding box center [34, 83] width 11 height 11
click at [33, 80] on icon at bounding box center [34, 83] width 11 height 11
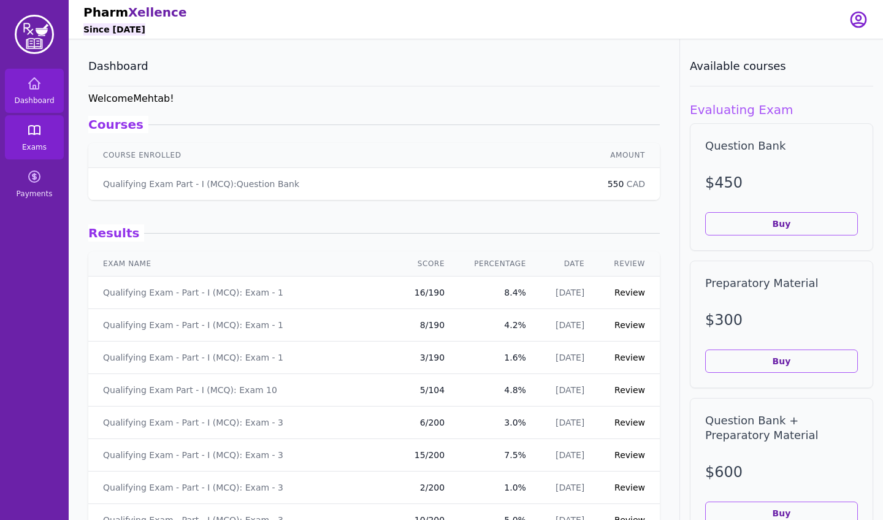
click at [41, 135] on icon at bounding box center [34, 130] width 15 height 15
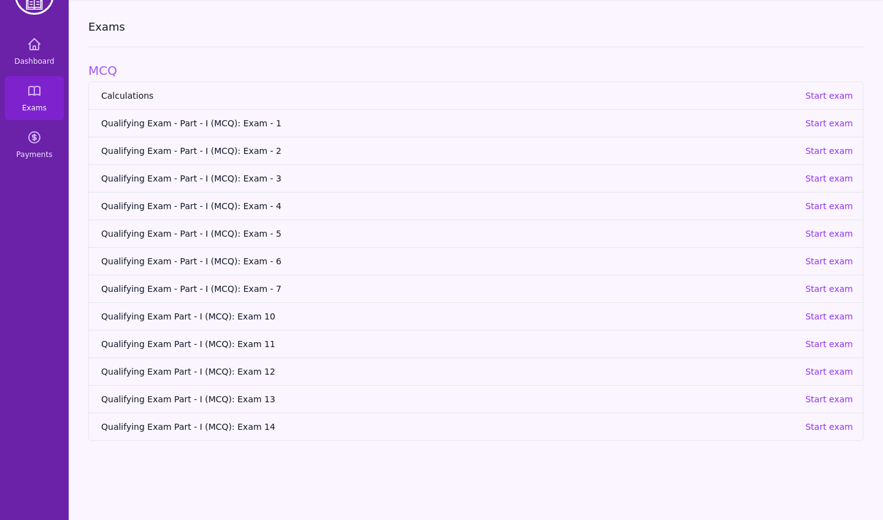
scroll to position [39, 0]
click at [232, 426] on span "Qualifying Exam Part - I (MCQ): Exam 14" at bounding box center [448, 427] width 694 height 12
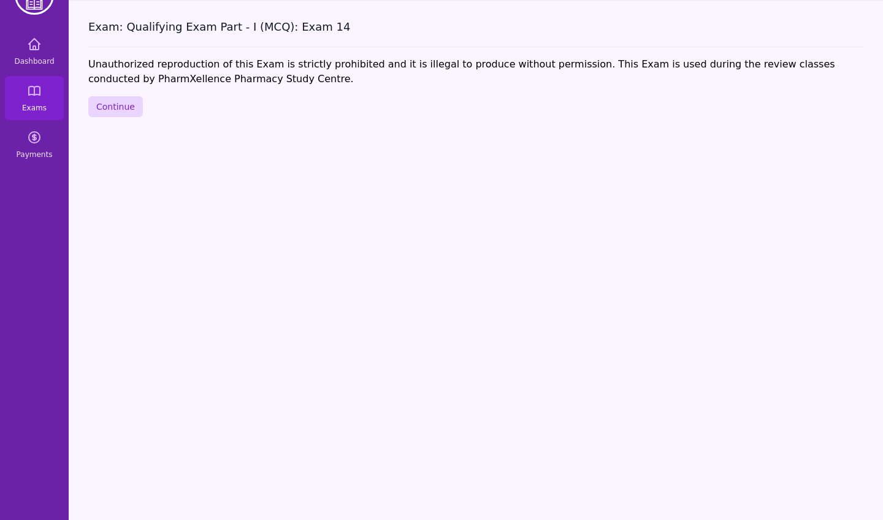
click at [119, 106] on button "Continue" at bounding box center [115, 106] width 55 height 21
click at [124, 110] on button "Continue" at bounding box center [115, 106] width 55 height 21
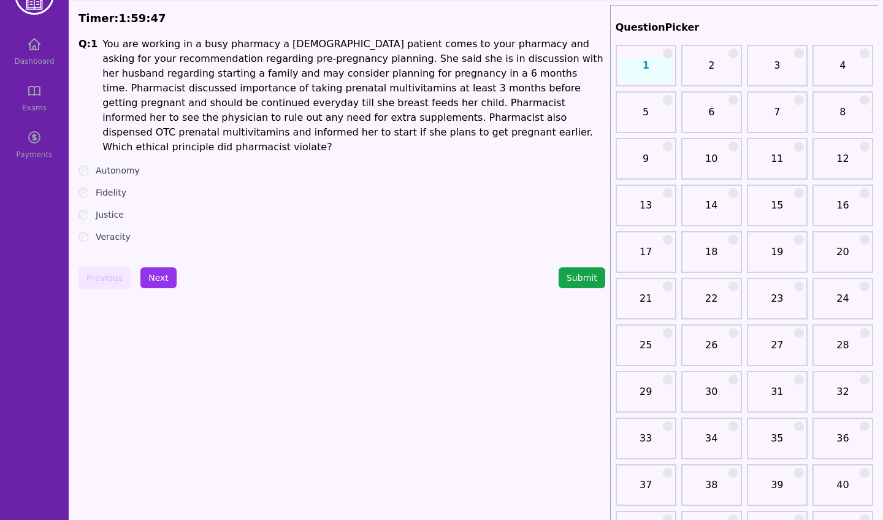
click at [33, 59] on div "Dashboard Exams Payments" at bounding box center [34, 97] width 69 height 137
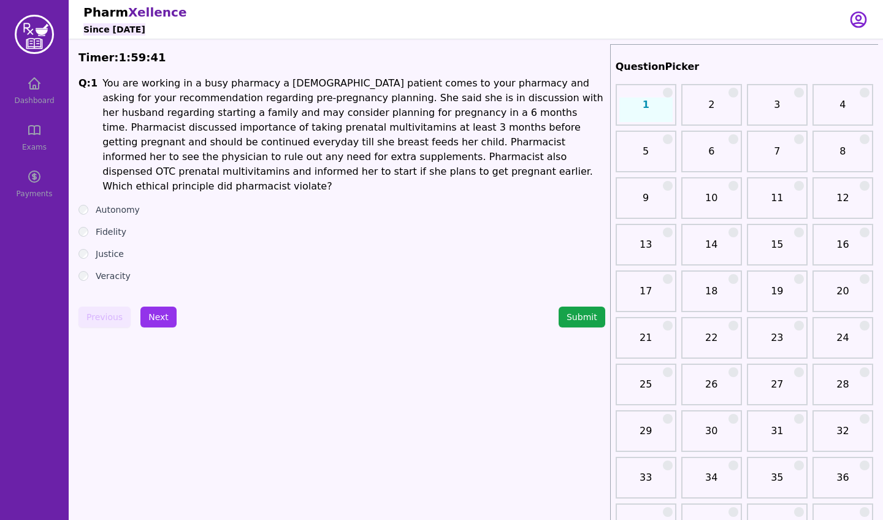
click at [42, 107] on div "Dashboard Exams Payments" at bounding box center [34, 137] width 69 height 137
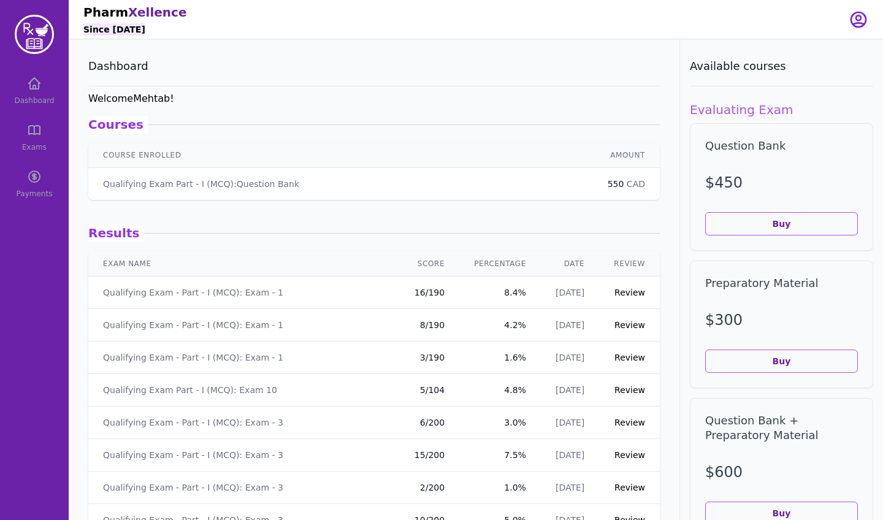
click at [859, 17] on icon "button" at bounding box center [859, 20] width 20 height 20
click at [816, 68] on button "logout" at bounding box center [810, 70] width 118 height 22
